Goal: Task Accomplishment & Management: Manage account settings

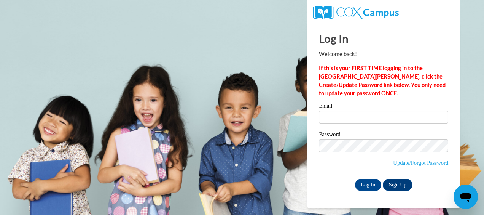
type input "[EMAIL_ADDRESS][DOMAIN_NAME]"
click at [369, 181] on input "Log In" at bounding box center [368, 184] width 27 height 12
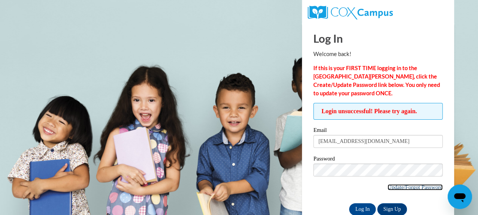
click at [424, 186] on link "Update/Forgot Password" at bounding box center [415, 187] width 55 height 6
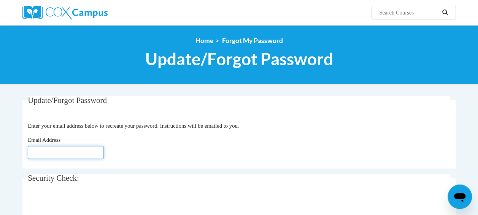
click at [84, 152] on input "Email Address" at bounding box center [66, 152] width 76 height 13
type input "[EMAIL_ADDRESS][DOMAIN_NAME]"
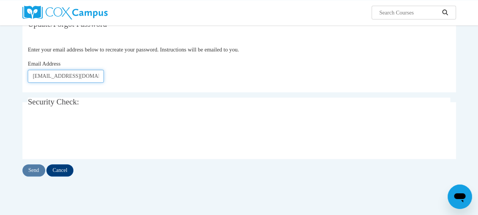
scroll to position [97, 0]
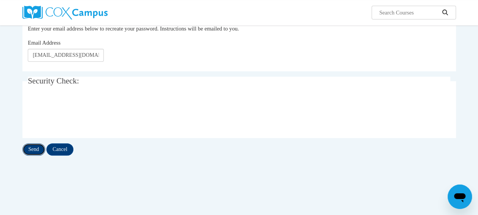
click at [30, 152] on input "Send" at bounding box center [33, 149] width 23 height 12
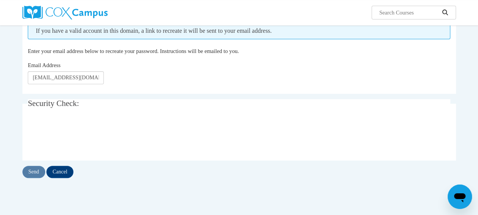
scroll to position [94, 0]
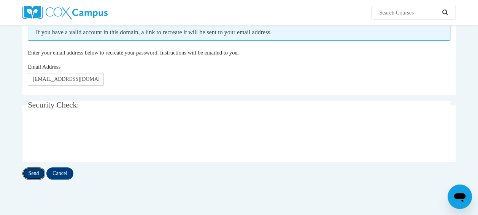
click at [36, 170] on input "Send" at bounding box center [33, 173] width 23 height 12
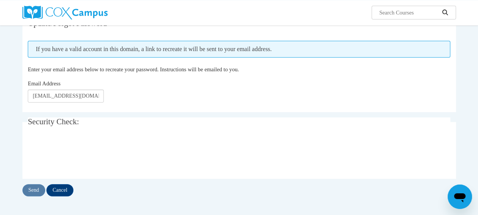
scroll to position [78, 0]
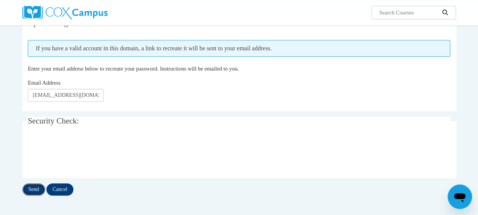
click at [37, 187] on input "Send" at bounding box center [33, 189] width 23 height 12
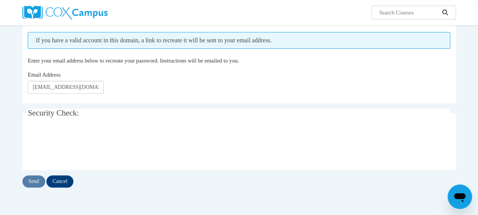
scroll to position [85, 0]
click at [39, 183] on input "Send" at bounding box center [33, 182] width 23 height 12
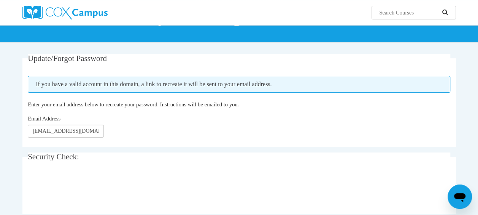
scroll to position [106, 0]
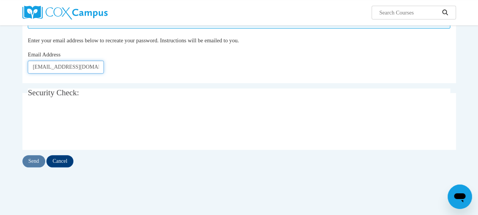
click at [95, 67] on input "kkorta@kippatl.org" at bounding box center [66, 66] width 76 height 13
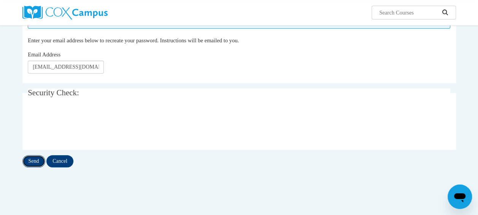
click at [30, 162] on input "Send" at bounding box center [33, 161] width 23 height 12
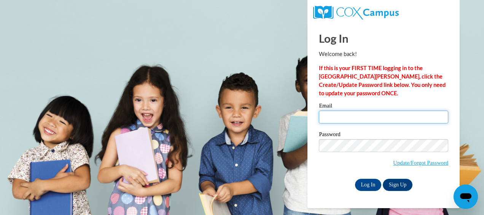
click at [344, 115] on input "Email" at bounding box center [383, 116] width 129 height 13
type input "[EMAIL_ADDRESS][DOMAIN_NAME]"
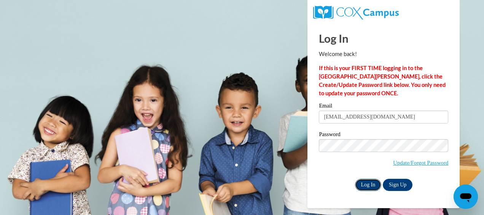
click at [369, 185] on input "Log In" at bounding box center [368, 184] width 27 height 12
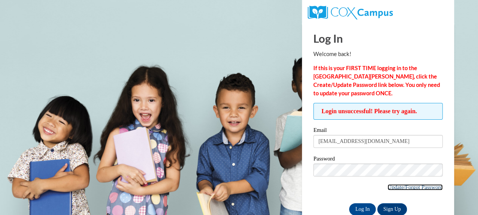
click at [403, 184] on link "Update/Forgot Password" at bounding box center [415, 187] width 55 height 6
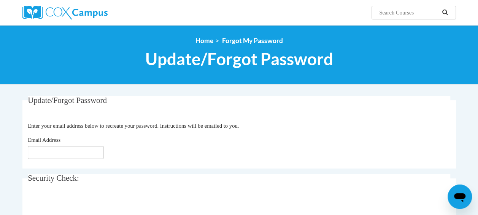
scroll to position [54, 0]
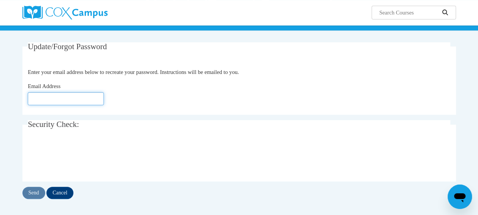
click at [86, 96] on input "Email Address" at bounding box center [66, 98] width 76 height 13
type input "[EMAIL_ADDRESS][DOMAIN_NAME]"
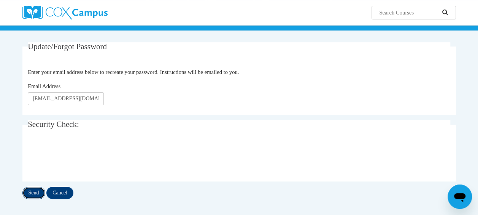
click at [31, 194] on input "Send" at bounding box center [33, 192] width 23 height 12
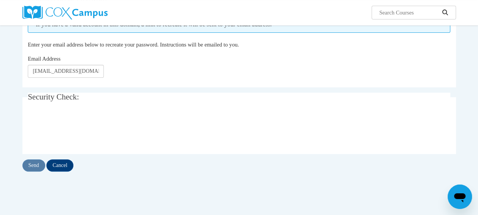
scroll to position [107, 0]
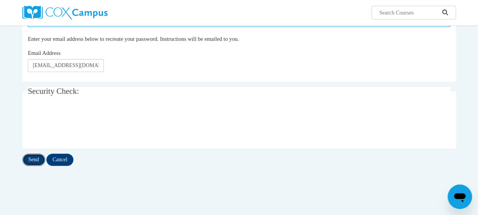
click at [33, 161] on input "Send" at bounding box center [33, 159] width 23 height 12
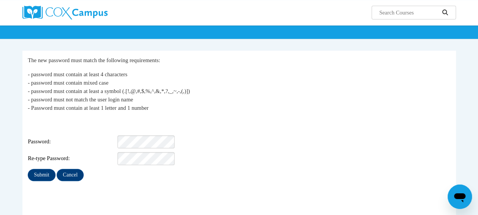
scroll to position [65, 0]
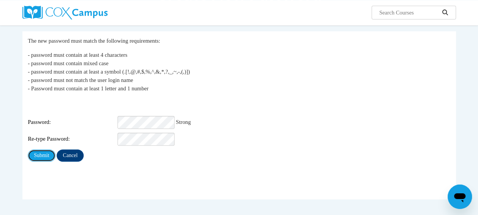
click at [44, 151] on input "Submit" at bounding box center [41, 155] width 27 height 12
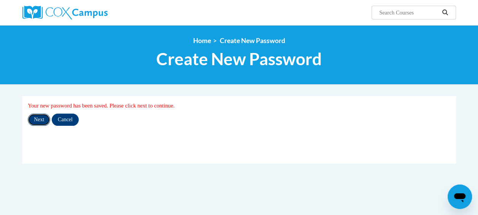
click at [38, 119] on input "Next" at bounding box center [39, 119] width 22 height 12
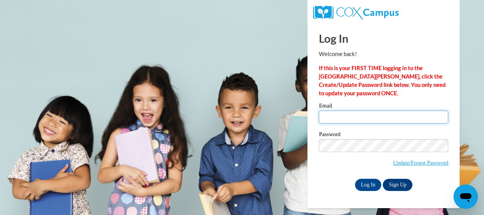
click at [367, 121] on input "Email" at bounding box center [383, 116] width 129 height 13
type input "kkorta@kippatl.org"
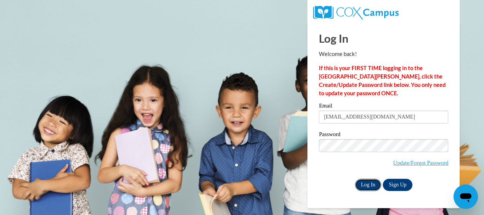
click at [367, 183] on input "Log In" at bounding box center [368, 184] width 27 height 12
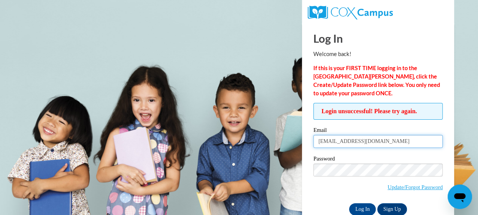
drag, startPoint x: 368, startPoint y: 145, endPoint x: 128, endPoint y: 119, distance: 241.4
click at [128, 119] on body "Log In Welcome back! If this is your FIRST TIME logging in to the NEW Cox Campu…" at bounding box center [239, 107] width 478 height 215
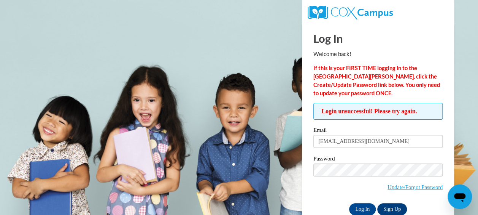
click at [128, 119] on body "Log In Welcome back! If this is your FIRST TIME logging in to the NEW Cox Campu…" at bounding box center [239, 107] width 478 height 215
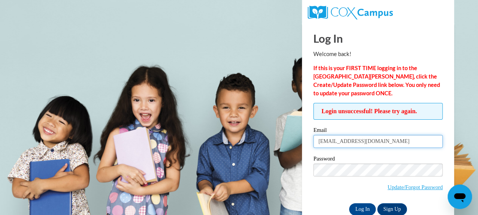
drag, startPoint x: 368, startPoint y: 144, endPoint x: 306, endPoint y: 124, distance: 65.3
click at [306, 124] on div "Log In Welcome back! If this is your FIRST TIME logging in to the NEW Cox Campu…" at bounding box center [378, 127] width 164 height 209
type input "kkorta@kippmetroatlanta.org"
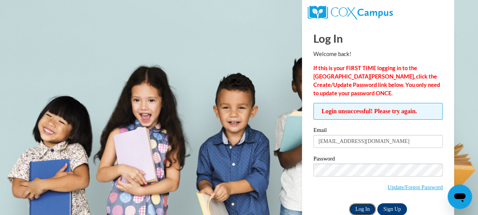
click at [366, 208] on input "Log In" at bounding box center [362, 209] width 27 height 12
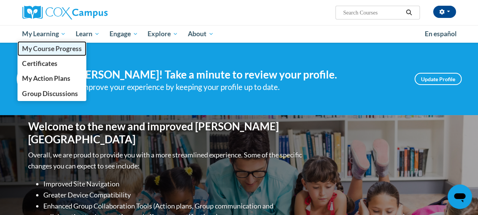
click at [59, 48] on span "My Course Progress" at bounding box center [51, 49] width 59 height 8
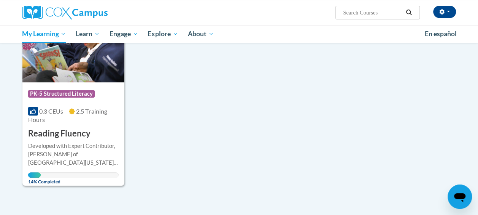
scroll to position [133, 0]
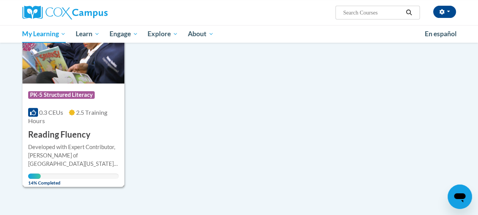
click at [66, 68] on img at bounding box center [73, 45] width 102 height 78
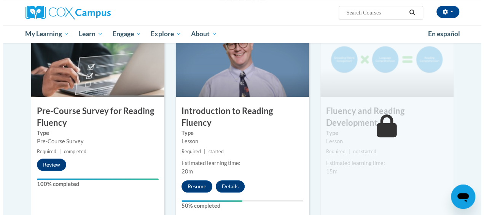
scroll to position [177, 0]
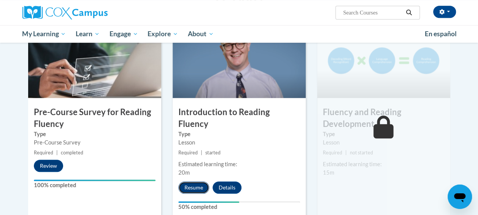
click at [189, 181] on button "Resume" at bounding box center [193, 187] width 31 height 12
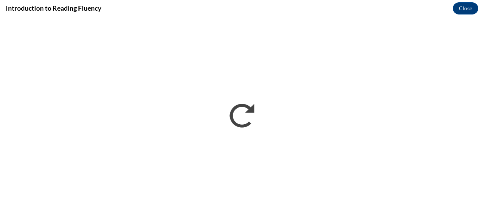
scroll to position [0, 0]
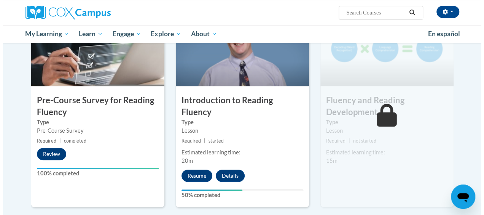
scroll to position [188, 0]
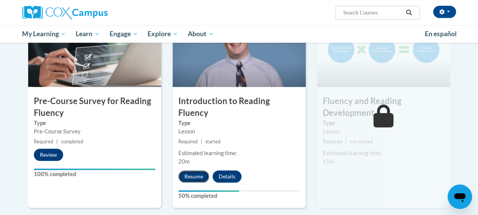
click at [194, 170] on button "Resume" at bounding box center [193, 176] width 31 height 12
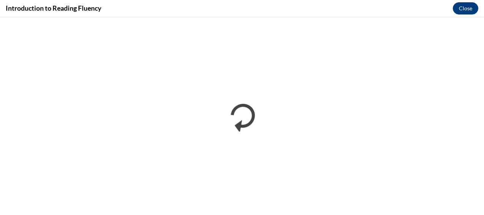
scroll to position [0, 0]
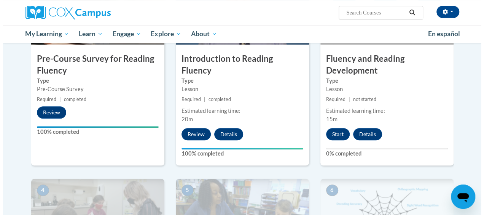
scroll to position [221, 0]
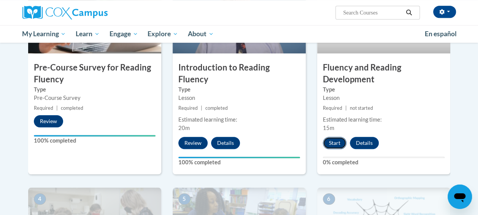
click at [336, 143] on button "Start" at bounding box center [335, 143] width 24 height 12
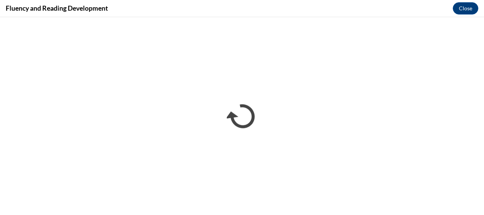
scroll to position [0, 0]
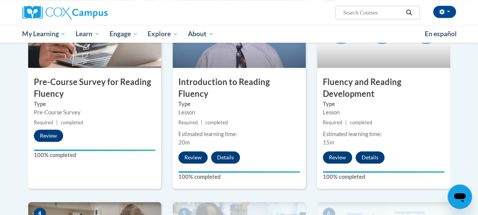
scroll to position [210, 0]
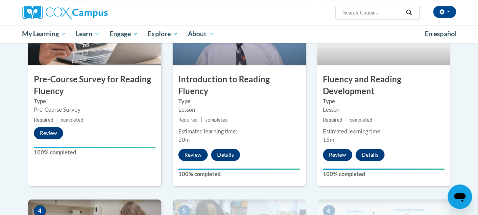
click at [409, 93] on h3 "Fluency and Reading Development" at bounding box center [383, 85] width 133 height 24
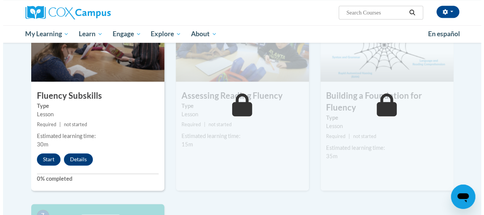
scroll to position [406, 0]
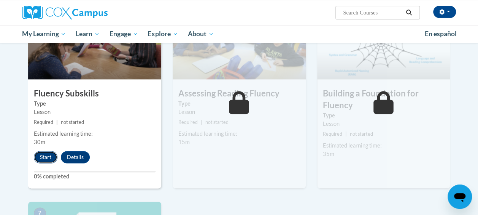
click at [50, 154] on button "Start" at bounding box center [46, 157] width 24 height 12
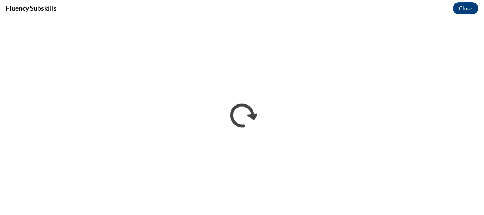
scroll to position [0, 0]
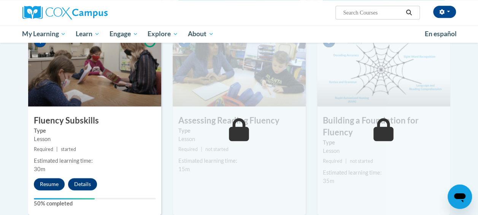
scroll to position [362, 0]
